Goal: Information Seeking & Learning: Learn about a topic

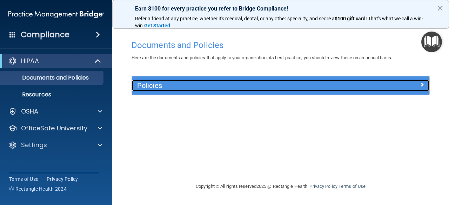
click at [281, 87] on h5 "Policies" at bounding box center [243, 86] width 212 height 8
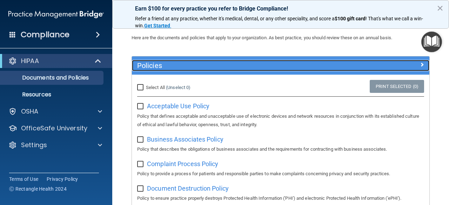
scroll to position [20, 0]
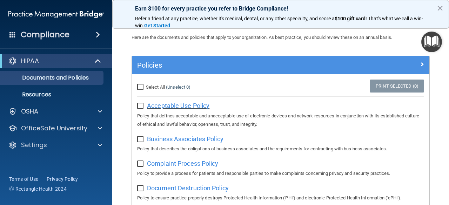
click at [174, 106] on span "Acceptable Use Policy" at bounding box center [178, 105] width 62 height 7
click at [140, 84] on input "Select All (Unselect 0) Unselect All" at bounding box center [141, 87] width 8 height 6
checkbox input "true"
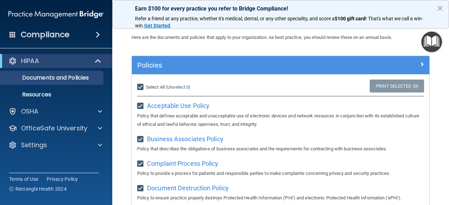
checkbox input "true"
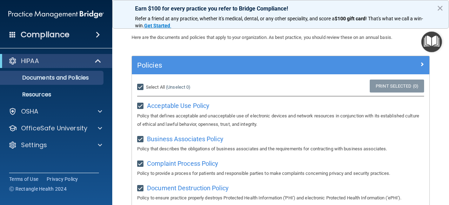
checkbox input "true"
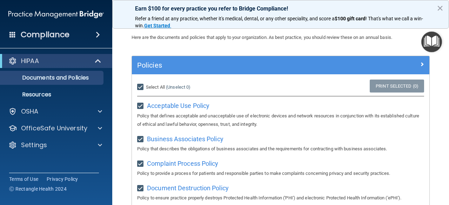
checkbox input "true"
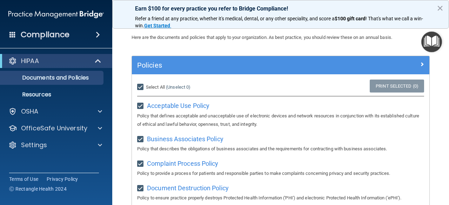
checkbox input "true"
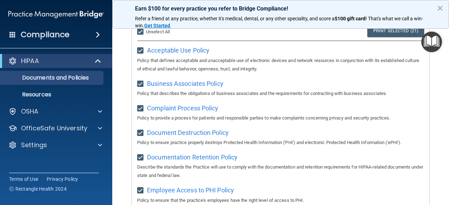
scroll to position [0, 0]
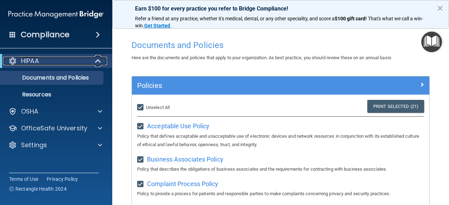
click at [68, 59] on div "HIPAA" at bounding box center [46, 61] width 87 height 8
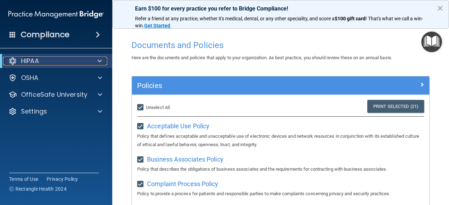
click at [68, 59] on div "HIPAA" at bounding box center [46, 61] width 87 height 8
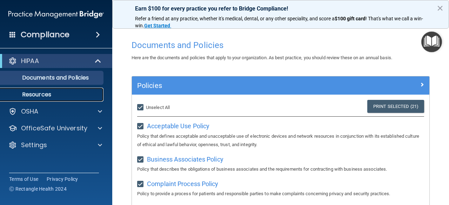
click at [46, 94] on p "Resources" at bounding box center [53, 94] width 96 height 7
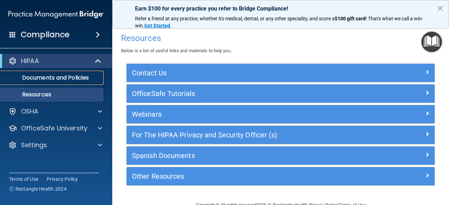
click at [54, 83] on link "Documents and Policies" at bounding box center [48, 78] width 110 height 14
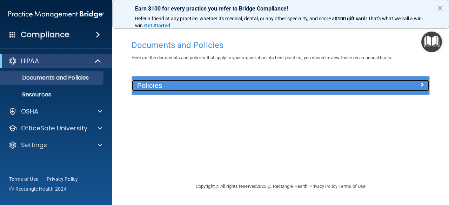
click at [237, 86] on h5 "Policies" at bounding box center [243, 86] width 212 height 8
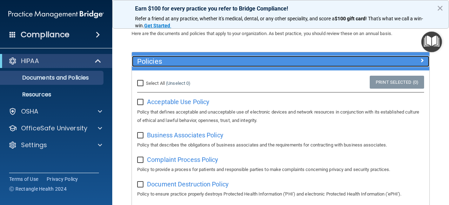
scroll to position [25, 0]
click at [420, 60] on span at bounding box center [422, 60] width 4 height 8
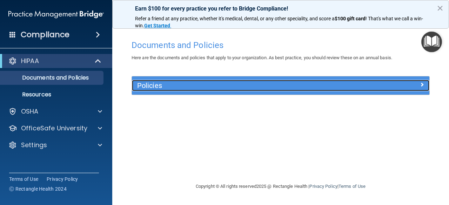
scroll to position [0, 0]
click at [419, 85] on div at bounding box center [392, 84] width 74 height 8
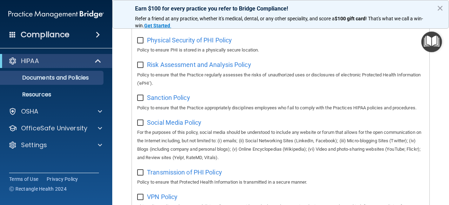
scroll to position [593, 0]
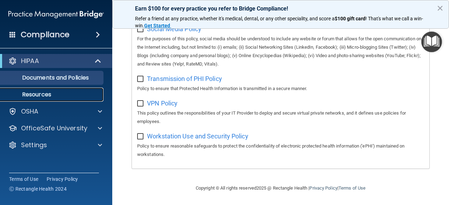
click at [22, 89] on link "Resources" at bounding box center [48, 95] width 110 height 14
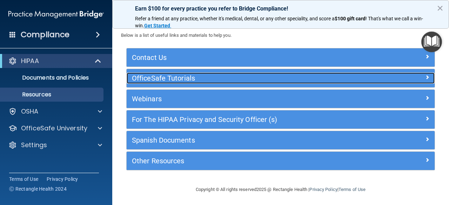
click at [418, 73] on div at bounding box center [395, 77] width 77 height 8
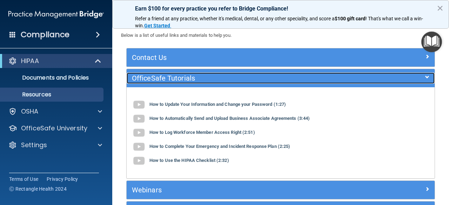
click at [417, 77] on div at bounding box center [395, 77] width 77 height 8
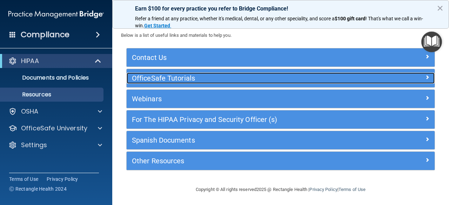
click at [425, 73] on span at bounding box center [427, 77] width 4 height 8
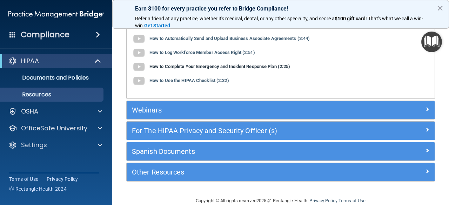
scroll to position [107, 0]
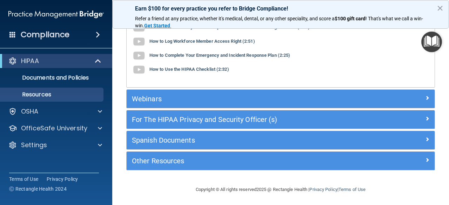
click at [288, 152] on div "Other Resources" at bounding box center [281, 161] width 308 height 18
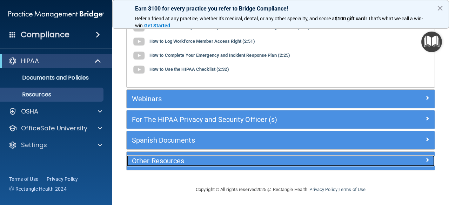
click at [362, 158] on div at bounding box center [395, 159] width 77 height 8
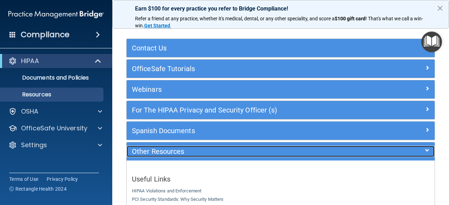
scroll to position [0, 0]
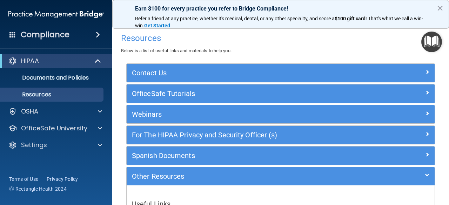
click at [96, 33] on span at bounding box center [98, 34] width 4 height 8
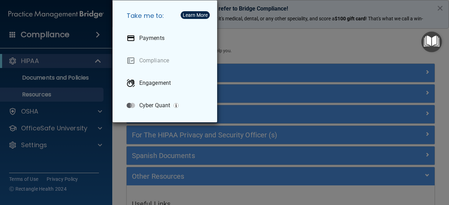
click at [95, 36] on div "Take me to: Payments Compliance Engagement Cyber Quant" at bounding box center [224, 102] width 449 height 205
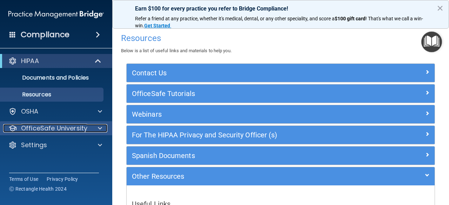
click at [101, 129] on span at bounding box center [100, 128] width 4 height 8
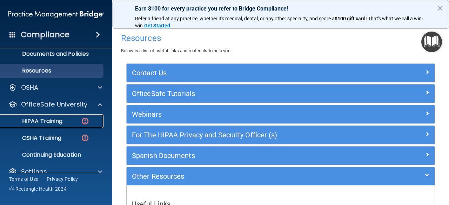
click at [50, 122] on p "HIPAA Training" at bounding box center [34, 121] width 58 height 7
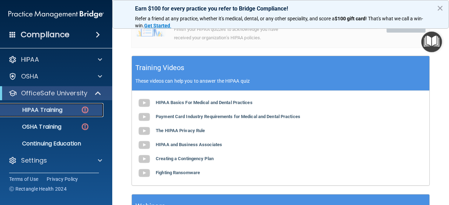
scroll to position [238, 0]
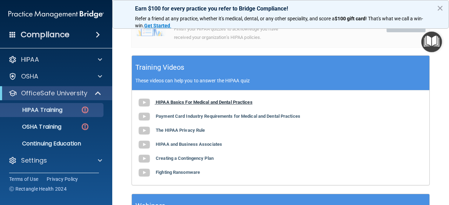
click at [145, 103] on img at bounding box center [144, 103] width 14 height 14
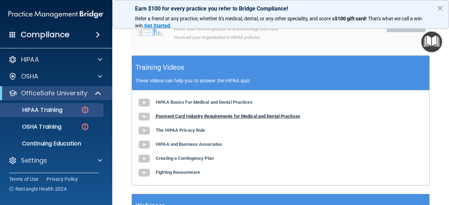
click at [142, 114] on img at bounding box center [144, 117] width 14 height 14
click at [158, 132] on b "The HIPAA Privacy Rule" at bounding box center [180, 130] width 49 height 5
click at [160, 143] on b "HIPAA and Business Associates" at bounding box center [189, 144] width 66 height 5
click at [160, 159] on b "Creating a Contingency Plan" at bounding box center [185, 158] width 58 height 5
click at [170, 173] on b "Fighting Ransomware" at bounding box center [178, 172] width 44 height 5
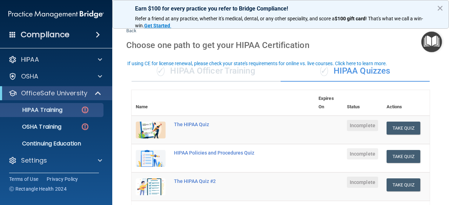
scroll to position [0, 0]
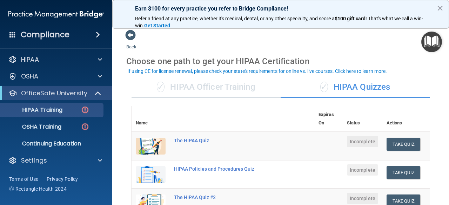
click at [345, 88] on div "✓ HIPAA Quizzes" at bounding box center [354, 87] width 149 height 21
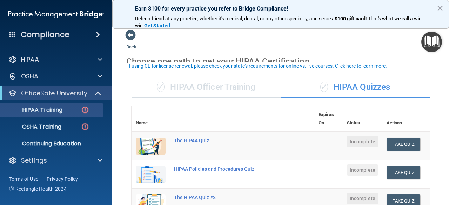
scroll to position [16, 0]
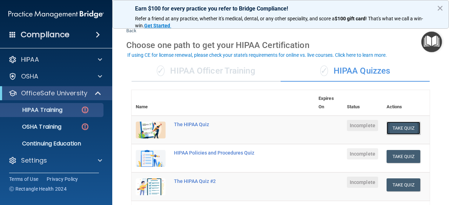
click at [393, 127] on button "Take Quiz" at bounding box center [403, 128] width 34 height 13
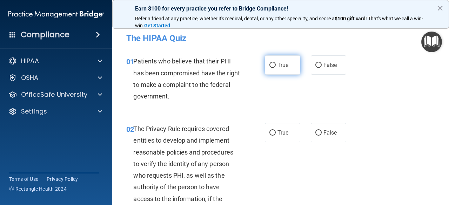
click at [265, 66] on label "True" at bounding box center [282, 64] width 35 height 19
click at [269, 66] on input "True" at bounding box center [272, 65] width 6 height 5
radio input "true"
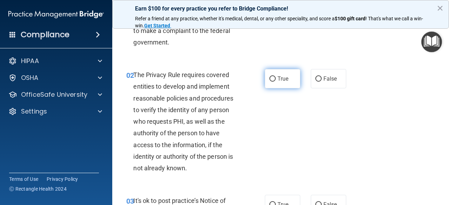
scroll to position [70, 0]
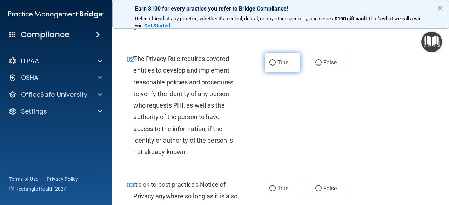
click at [277, 63] on span "True" at bounding box center [282, 62] width 11 height 7
click at [275, 63] on input "True" at bounding box center [272, 62] width 6 height 5
radio input "true"
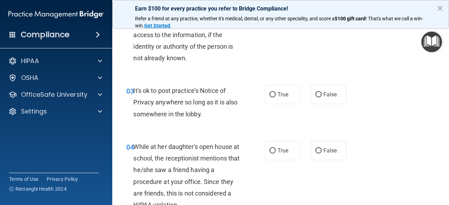
scroll to position [175, 0]
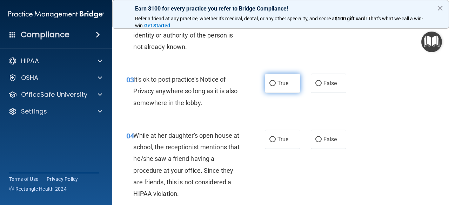
drag, startPoint x: 274, startPoint y: 85, endPoint x: 269, endPoint y: 87, distance: 5.7
click at [269, 87] on label "True" at bounding box center [282, 83] width 35 height 19
click at [269, 86] on input "True" at bounding box center [272, 83] width 6 height 5
radio input "true"
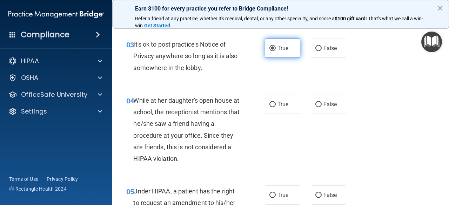
scroll to position [245, 0]
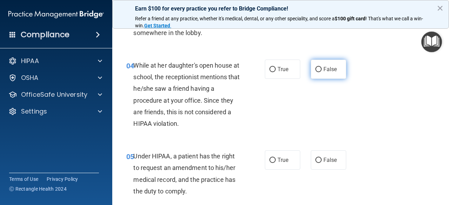
click at [329, 74] on label "False" at bounding box center [328, 69] width 35 height 19
click at [321, 72] on input "False" at bounding box center [318, 69] width 6 height 5
radio input "true"
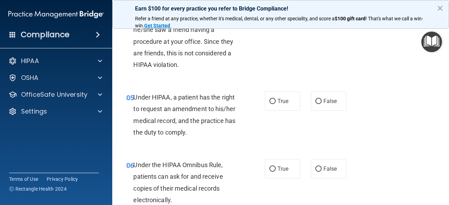
scroll to position [315, 0]
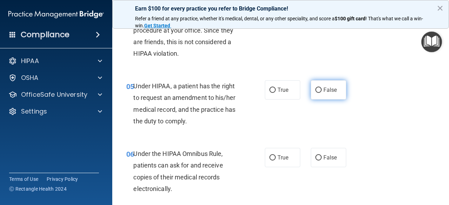
click at [315, 90] on input "False" at bounding box center [318, 90] width 6 height 5
radio input "true"
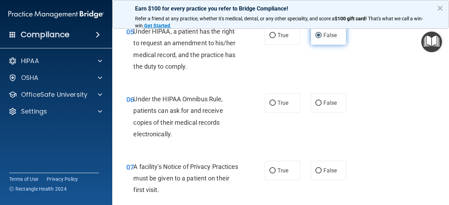
scroll to position [386, 0]
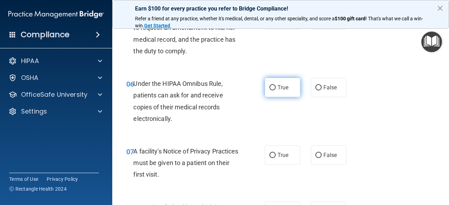
click at [278, 90] on span "True" at bounding box center [282, 87] width 11 height 7
click at [275, 90] on input "True" at bounding box center [272, 87] width 6 height 5
radio input "true"
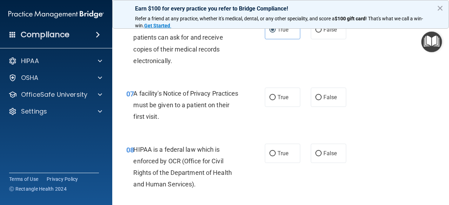
scroll to position [454, 0]
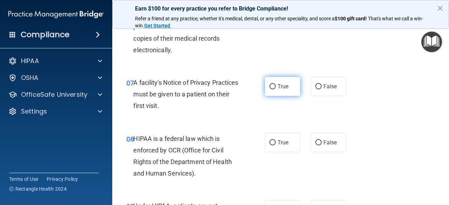
click at [272, 90] on label "True" at bounding box center [282, 86] width 35 height 19
click at [272, 89] on input "True" at bounding box center [272, 86] width 6 height 5
radio input "true"
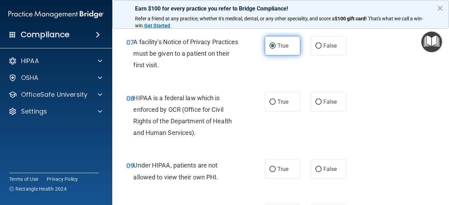
scroll to position [524, 0]
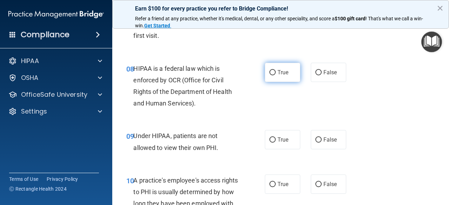
click at [279, 78] on label "True" at bounding box center [282, 72] width 35 height 19
click at [275, 75] on input "True" at bounding box center [272, 72] width 6 height 5
radio input "true"
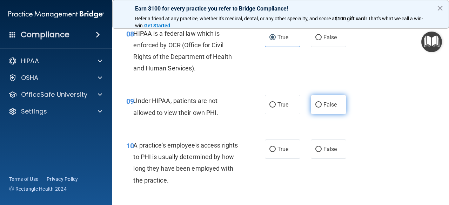
click at [315, 105] on input "False" at bounding box center [318, 104] width 6 height 5
radio input "true"
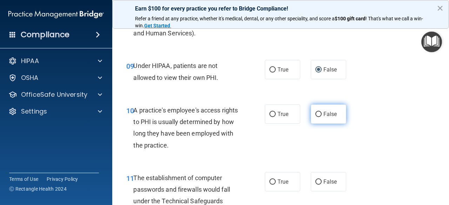
scroll to position [629, 0]
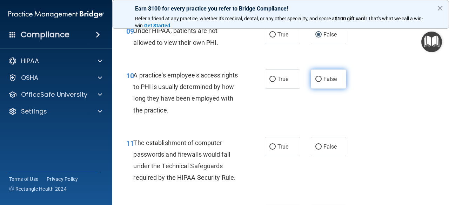
click at [337, 84] on label "False" at bounding box center [328, 78] width 35 height 19
click at [321, 82] on input "False" at bounding box center [318, 79] width 6 height 5
radio input "true"
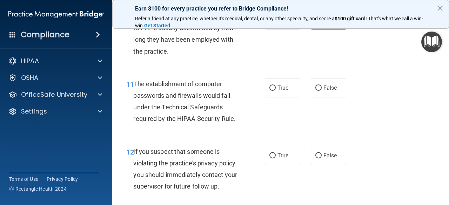
scroll to position [700, 0]
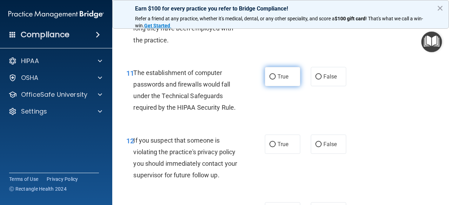
click at [267, 80] on label "True" at bounding box center [282, 76] width 35 height 19
click at [269, 80] on input "True" at bounding box center [272, 76] width 6 height 5
radio input "true"
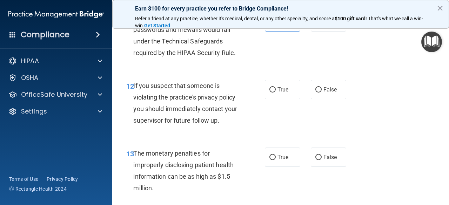
scroll to position [770, 0]
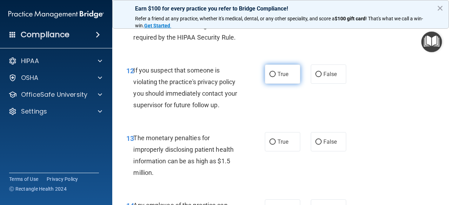
click at [277, 75] on span "True" at bounding box center [282, 74] width 11 height 7
click at [275, 75] on input "True" at bounding box center [272, 74] width 6 height 5
radio input "true"
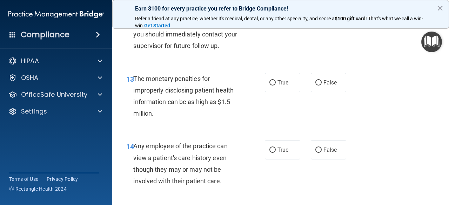
scroll to position [840, 0]
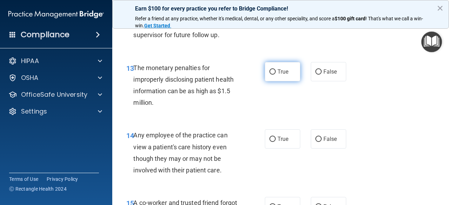
click at [289, 72] on label "True" at bounding box center [282, 71] width 35 height 19
click at [275, 72] on input "True" at bounding box center [272, 71] width 6 height 5
radio input "true"
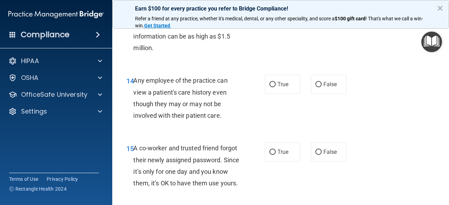
scroll to position [910, 0]
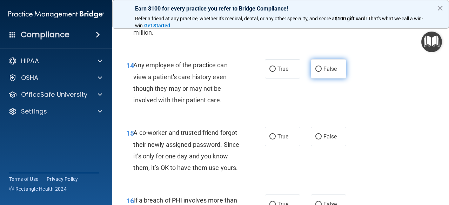
click at [324, 71] on span "False" at bounding box center [330, 69] width 14 height 7
click at [321, 71] on input "False" at bounding box center [318, 69] width 6 height 5
radio input "true"
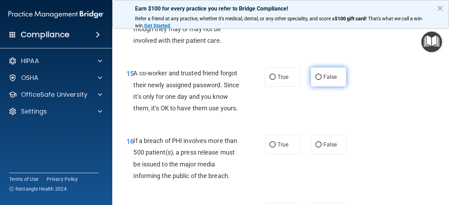
scroll to position [980, 0]
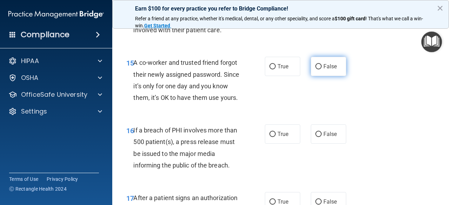
click at [323, 69] on span "False" at bounding box center [330, 66] width 14 height 7
click at [321, 69] on input "False" at bounding box center [318, 66] width 6 height 5
radio input "true"
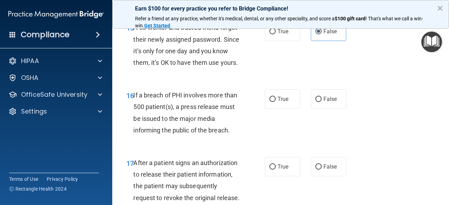
scroll to position [1050, 0]
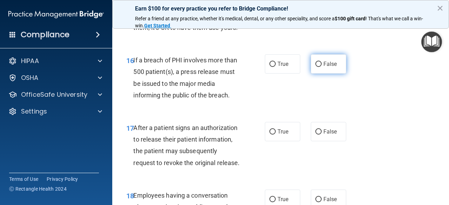
click at [332, 74] on label "False" at bounding box center [328, 63] width 35 height 19
click at [321, 67] on input "False" at bounding box center [318, 64] width 6 height 5
radio input "true"
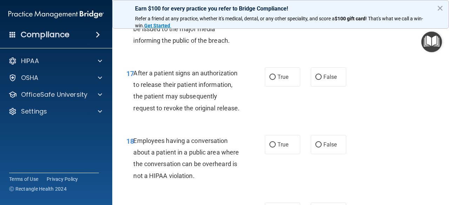
scroll to position [1120, 0]
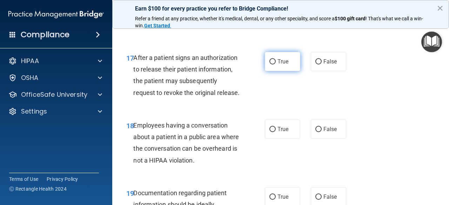
click at [274, 71] on label "True" at bounding box center [282, 61] width 35 height 19
click at [274, 64] on input "True" at bounding box center [272, 61] width 6 height 5
radio input "true"
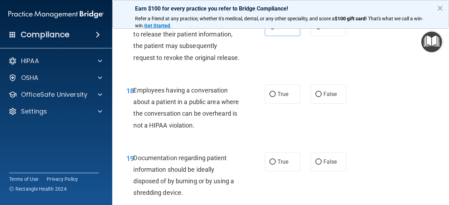
scroll to position [1190, 0]
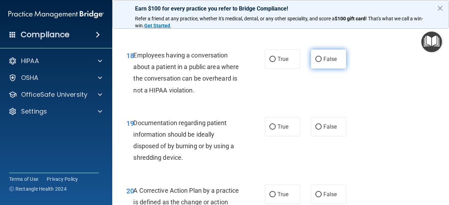
click at [311, 69] on label "False" at bounding box center [328, 58] width 35 height 19
click at [315, 62] on input "False" at bounding box center [318, 59] width 6 height 5
radio input "true"
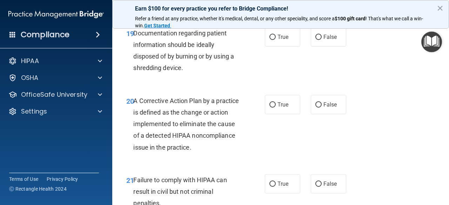
scroll to position [1295, 0]
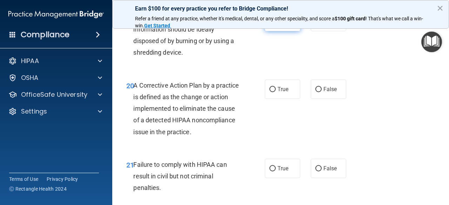
click at [278, 25] on span "True" at bounding box center [282, 21] width 11 height 7
click at [275, 25] on input "True" at bounding box center [272, 21] width 6 height 5
radio input "true"
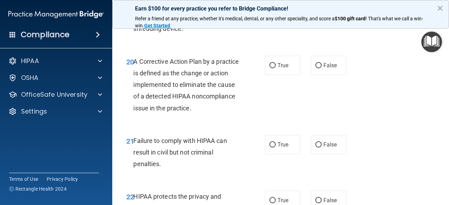
scroll to position [1330, 0]
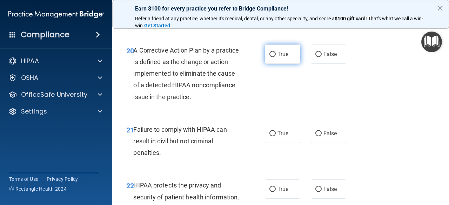
click at [271, 57] on input "True" at bounding box center [272, 54] width 6 height 5
radio input "true"
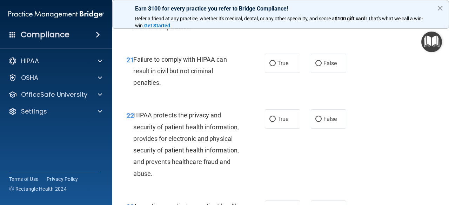
scroll to position [1436, 0]
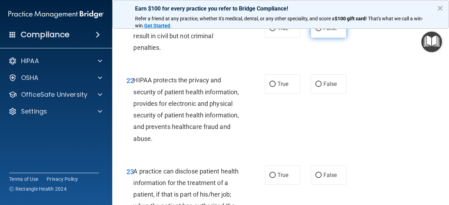
click at [311, 38] on label "False" at bounding box center [328, 28] width 35 height 19
click at [315, 31] on input "False" at bounding box center [318, 28] width 6 height 5
radio input "true"
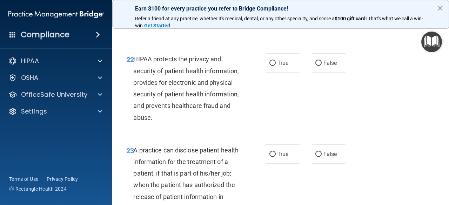
scroll to position [1471, 0]
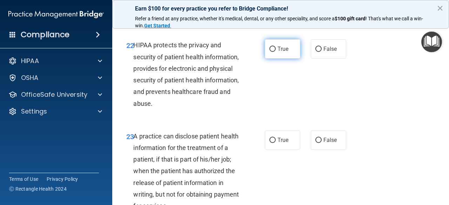
click at [289, 59] on label "True" at bounding box center [282, 48] width 35 height 19
click at [275, 52] on input "True" at bounding box center [272, 49] width 6 height 5
radio input "true"
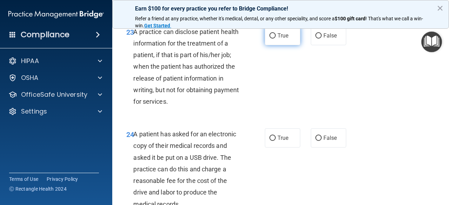
scroll to position [1576, 0]
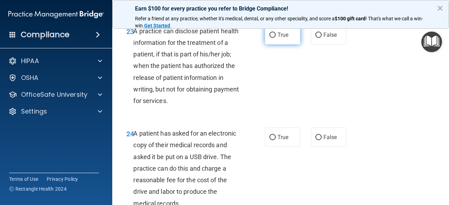
click at [277, 38] on span "True" at bounding box center [282, 35] width 11 height 7
click at [275, 38] on input "True" at bounding box center [272, 35] width 6 height 5
radio input "true"
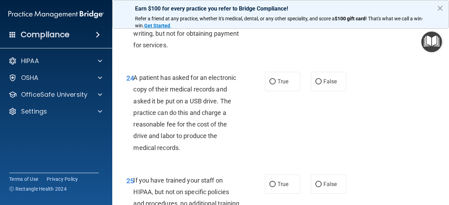
scroll to position [1681, 0]
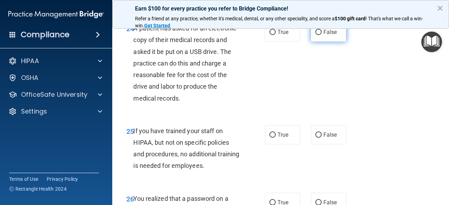
click at [315, 42] on label "False" at bounding box center [328, 31] width 35 height 19
click at [315, 35] on input "False" at bounding box center [318, 32] width 6 height 5
radio input "true"
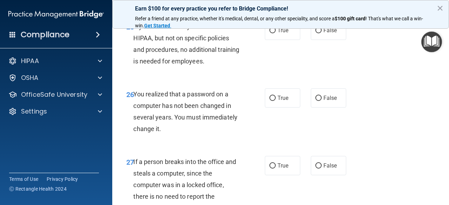
scroll to position [1786, 0]
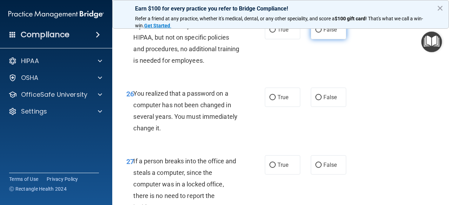
click at [319, 39] on label "False" at bounding box center [328, 29] width 35 height 19
click at [319, 33] on input "False" at bounding box center [318, 29] width 6 height 5
radio input "true"
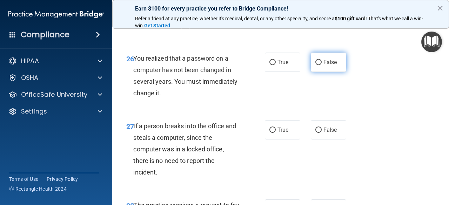
click at [329, 66] on span "False" at bounding box center [330, 62] width 14 height 7
click at [321, 65] on input "False" at bounding box center [318, 62] width 6 height 5
radio input "true"
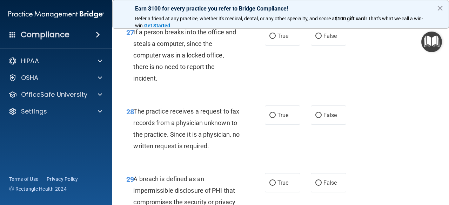
scroll to position [1926, 0]
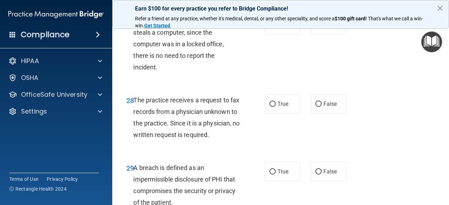
click at [329, 59] on div "27 If a person breaks into the office and steals a computer, since the computer…" at bounding box center [280, 45] width 319 height 79
click at [327, 34] on label "False" at bounding box center [328, 24] width 35 height 19
click at [321, 28] on input "False" at bounding box center [318, 24] width 6 height 5
radio input "true"
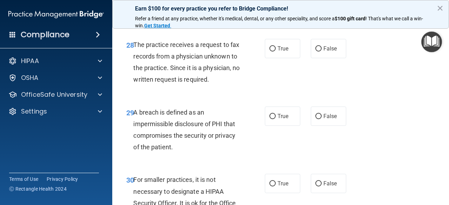
scroll to position [1996, 0]
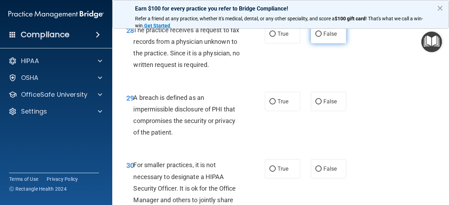
click at [328, 37] on span "False" at bounding box center [330, 33] width 14 height 7
click at [321, 37] on input "False" at bounding box center [318, 34] width 6 height 5
radio input "true"
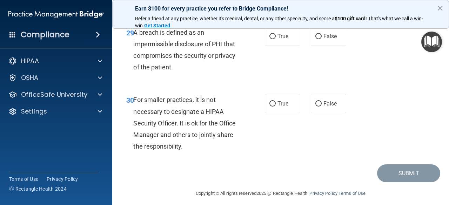
scroll to position [2066, 0]
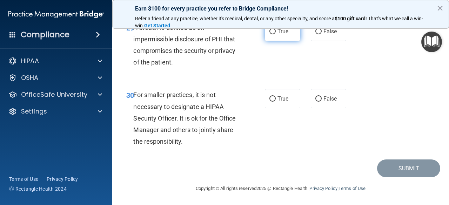
click at [267, 41] on label "True" at bounding box center [282, 31] width 35 height 19
click at [269, 34] on input "True" at bounding box center [272, 31] width 6 height 5
radio input "true"
click at [277, 97] on span "True" at bounding box center [282, 98] width 11 height 7
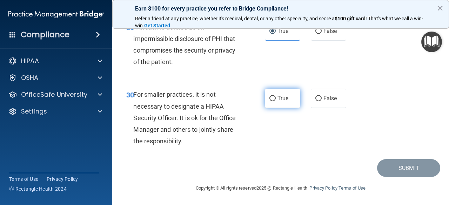
click at [275, 97] on input "True" at bounding box center [272, 98] width 6 height 5
radio input "true"
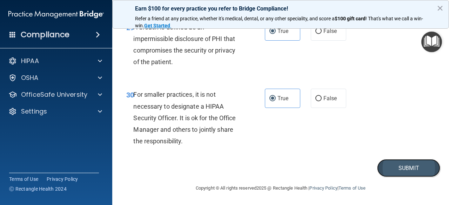
click at [390, 170] on button "Submit" at bounding box center [408, 168] width 63 height 18
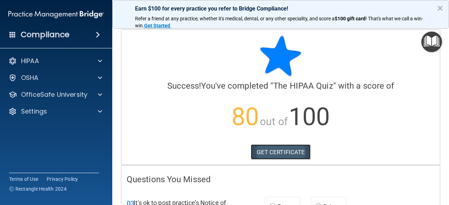
click at [295, 155] on link "GET CERTIFICATE" at bounding box center [281, 151] width 60 height 15
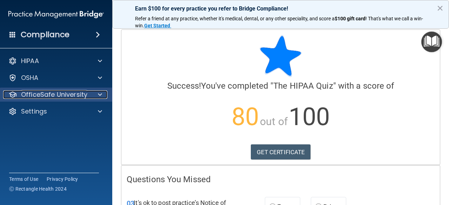
click at [100, 92] on span at bounding box center [100, 94] width 4 height 8
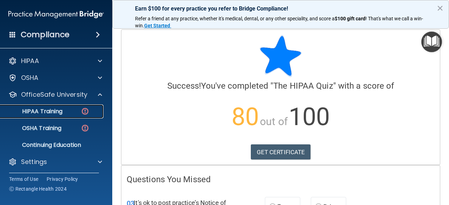
click at [42, 111] on p "HIPAA Training" at bounding box center [34, 111] width 58 height 7
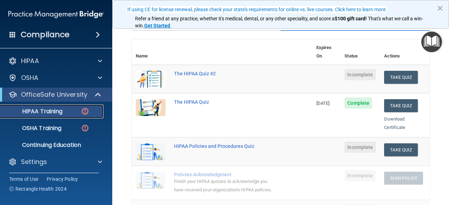
scroll to position [57, 0]
